Goal: Book appointment/travel/reservation

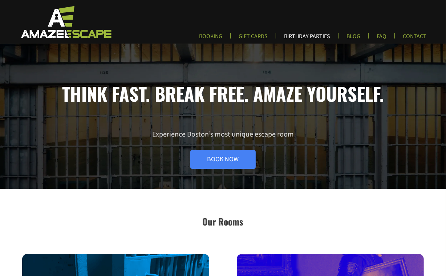
click at [308, 37] on link "BIRTHDAY PARTIES" at bounding box center [307, 39] width 58 height 12
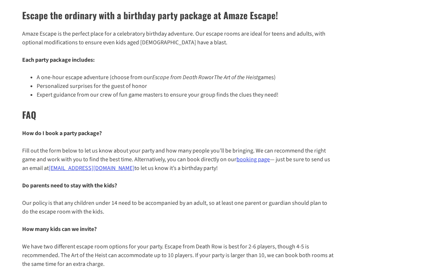
scroll to position [102, 0]
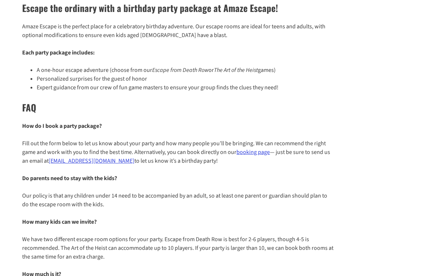
click at [213, 122] on p "How do I book a party package?" at bounding box center [178, 126] width 312 height 9
click at [145, 105] on h2 "FAQ" at bounding box center [178, 108] width 312 height 14
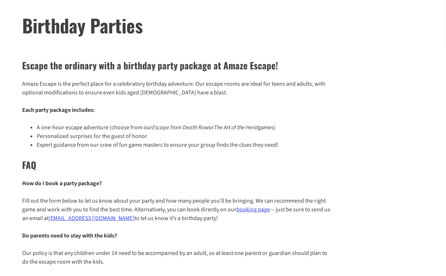
scroll to position [0, 0]
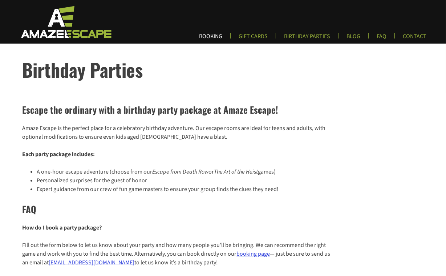
click at [211, 37] on link "BOOKING" at bounding box center [210, 39] width 35 height 12
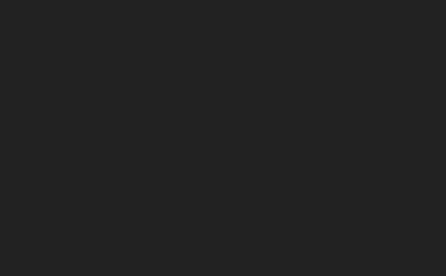
scroll to position [128, 0]
